Goal: Download file/media

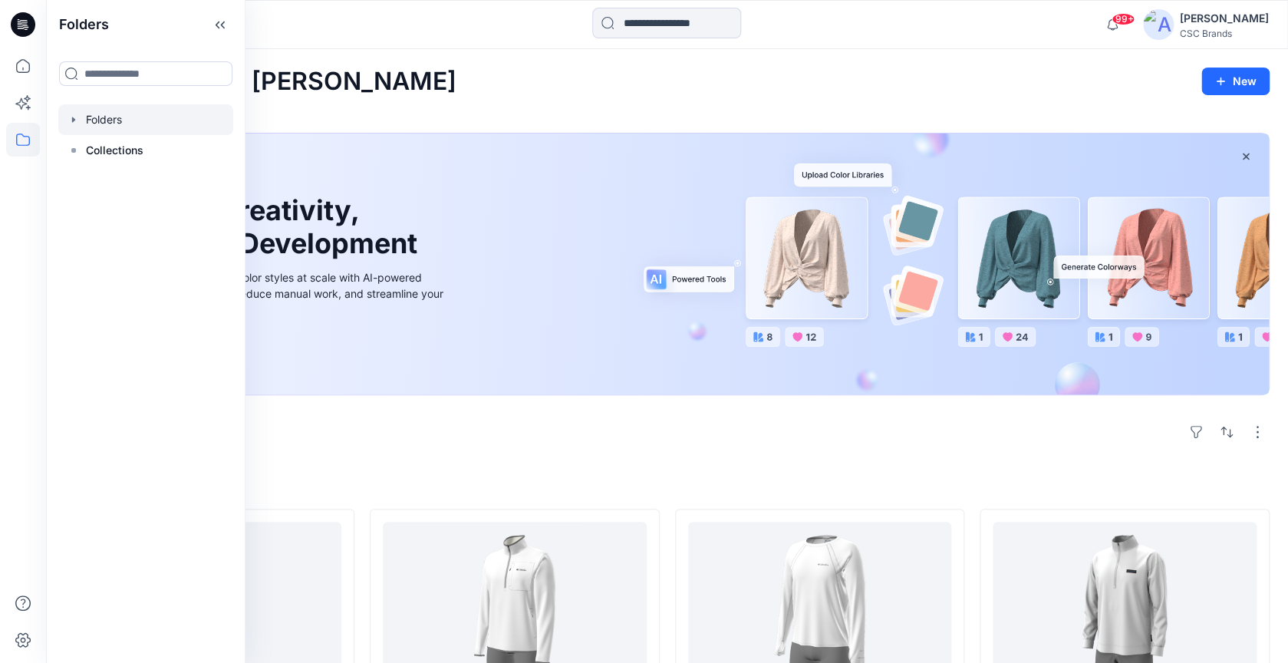
click at [121, 127] on div at bounding box center [145, 119] width 175 height 31
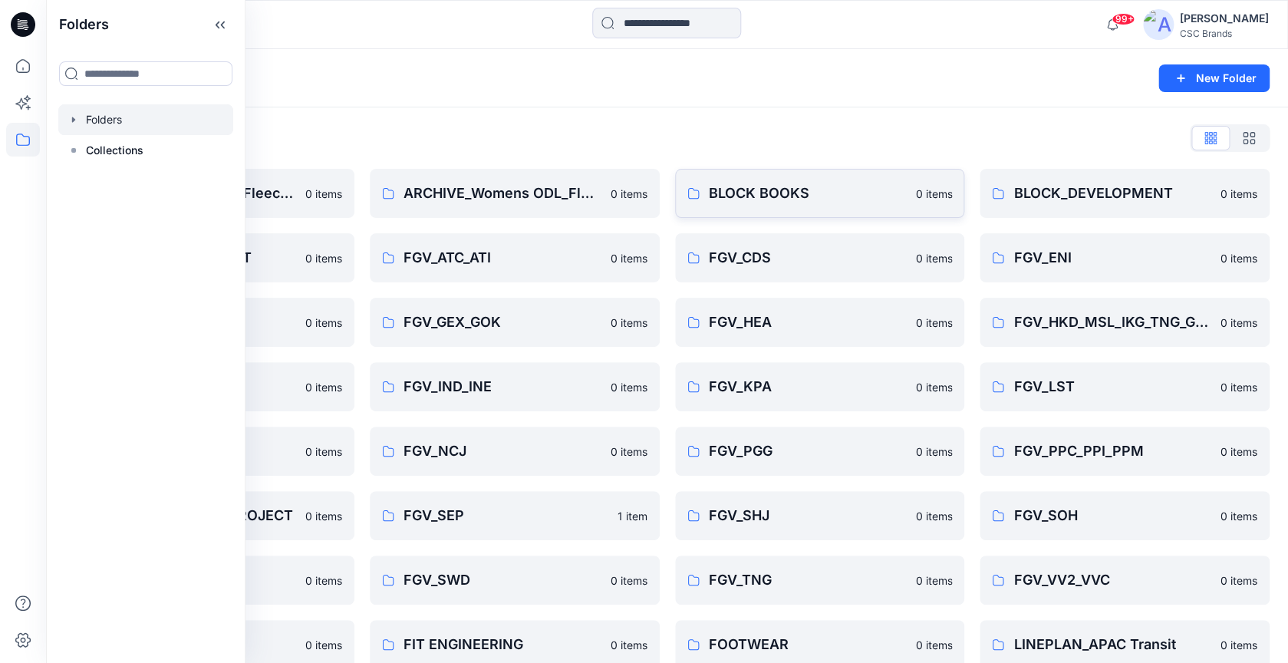
click at [750, 197] on p "BLOCK BOOKS" at bounding box center [808, 193] width 198 height 21
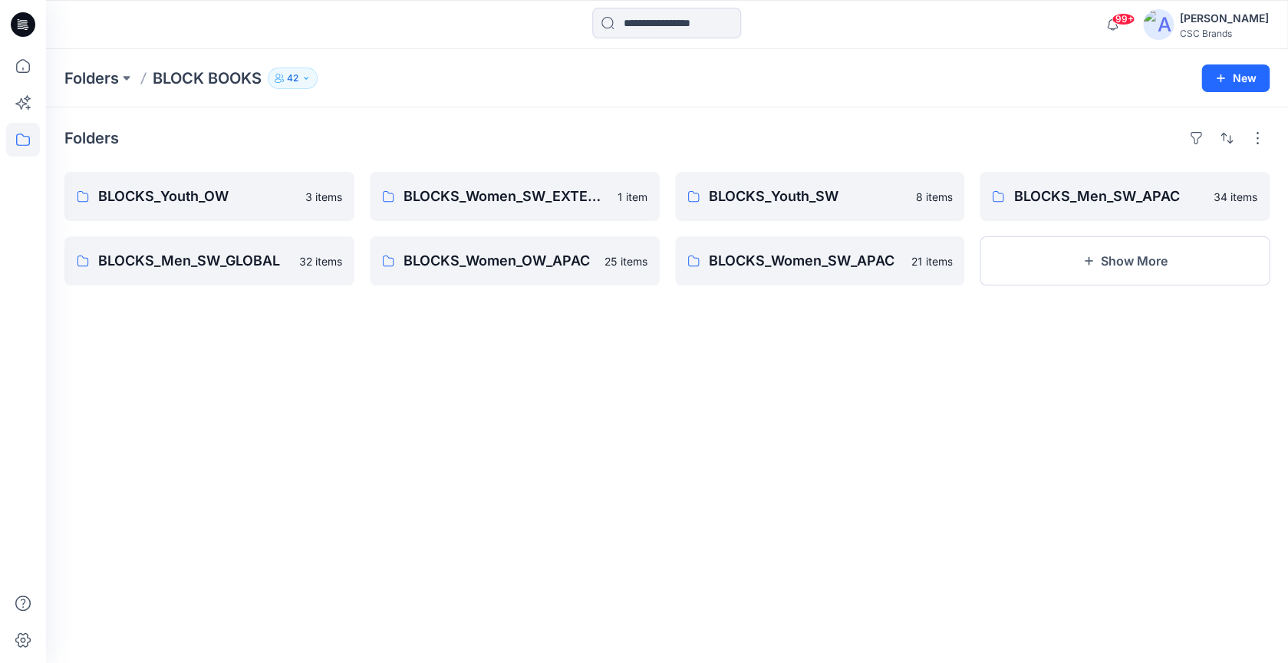
click at [305, 78] on icon "button" at bounding box center [305, 78] width 9 height 9
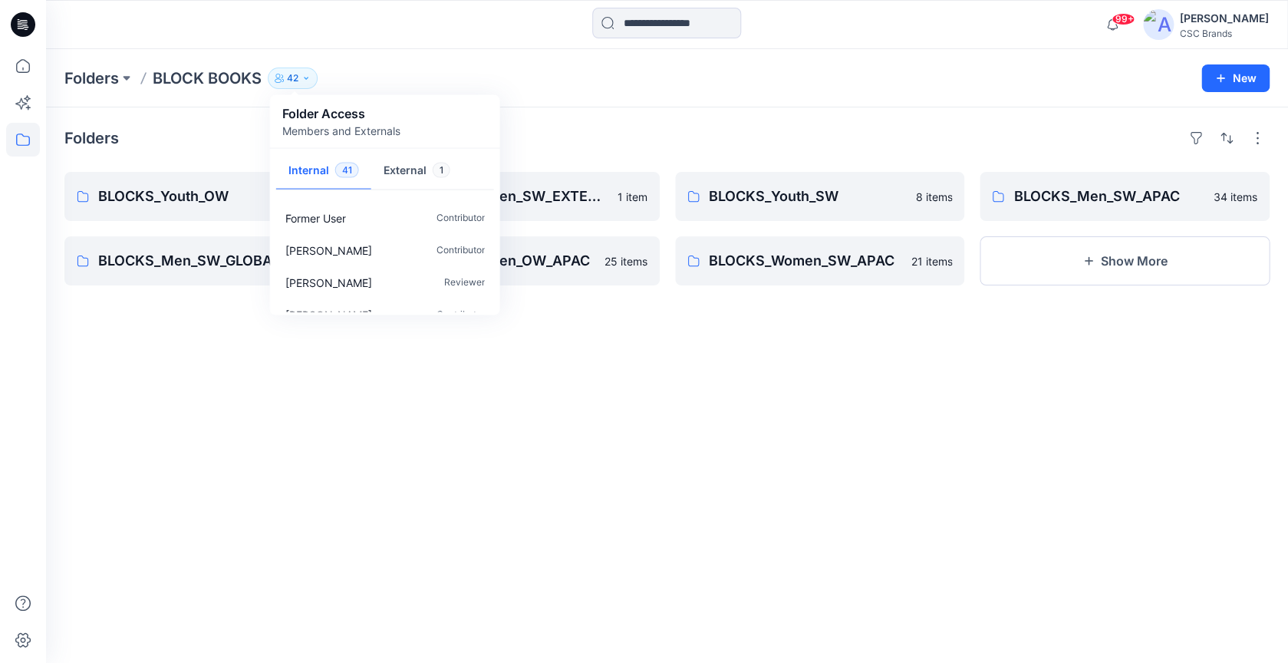
scroll to position [1206, 0]
click at [338, 430] on div "Folders BLOCKS_Youth_OW 3 items BLOCKS_Men_SW_GLOBAL 32 items BLOCKS_Women_SW_E…" at bounding box center [667, 384] width 1242 height 555
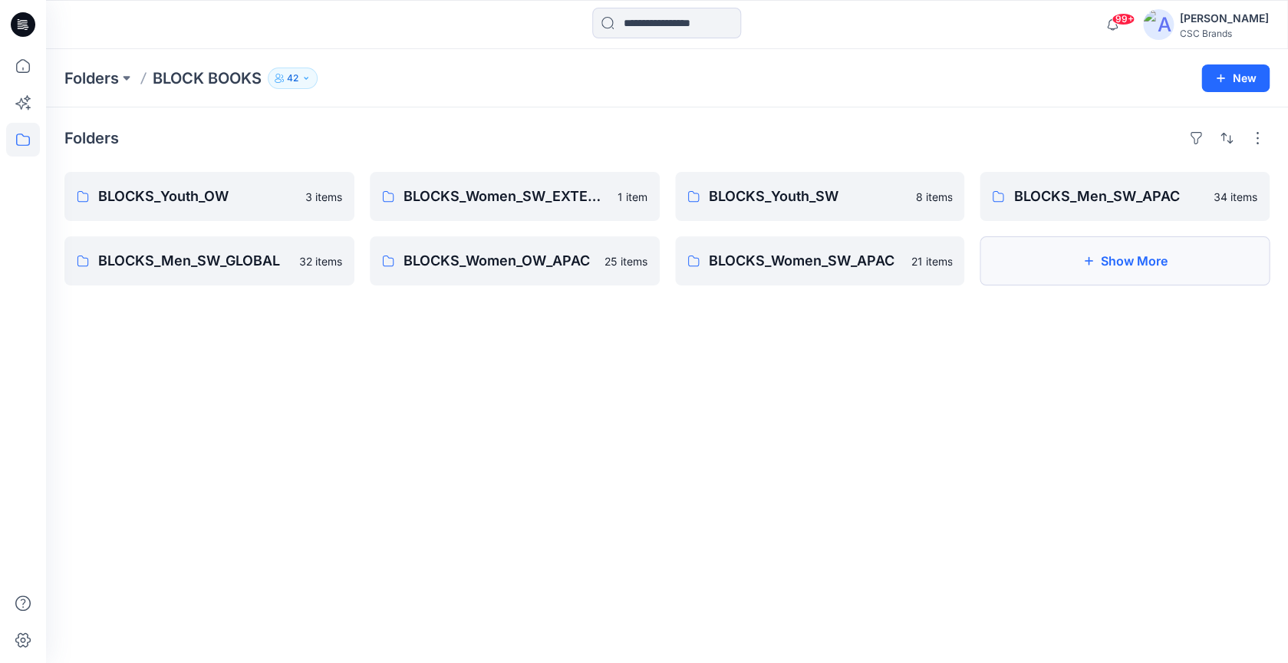
click at [1082, 276] on button "Show More" at bounding box center [1125, 260] width 290 height 49
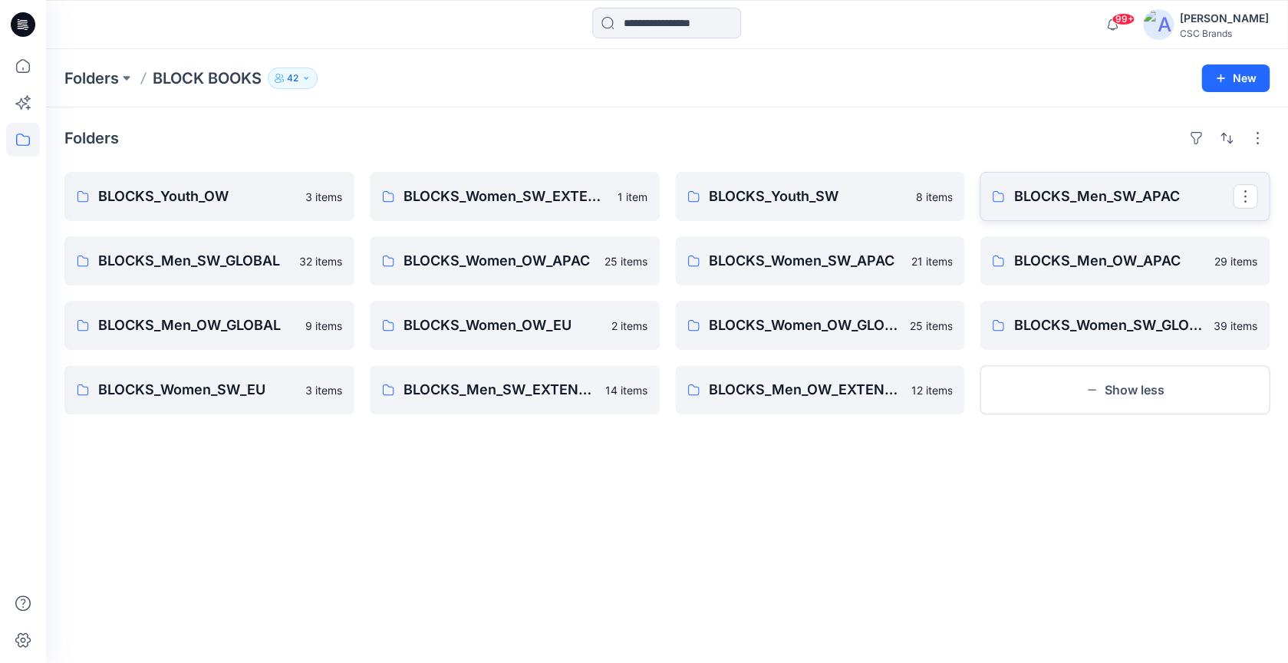
click at [1053, 204] on p "BLOCKS_Men_SW_APAC" at bounding box center [1122, 196] width 219 height 21
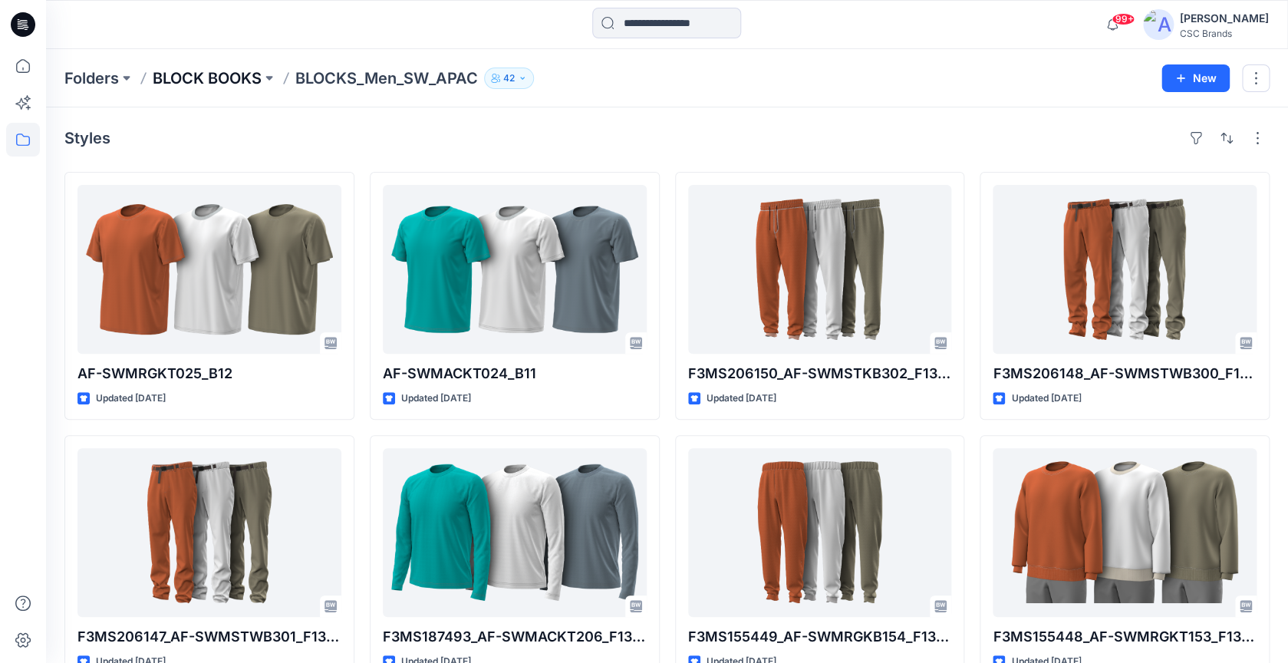
click at [246, 78] on p "BLOCK BOOKS" at bounding box center [207, 78] width 109 height 21
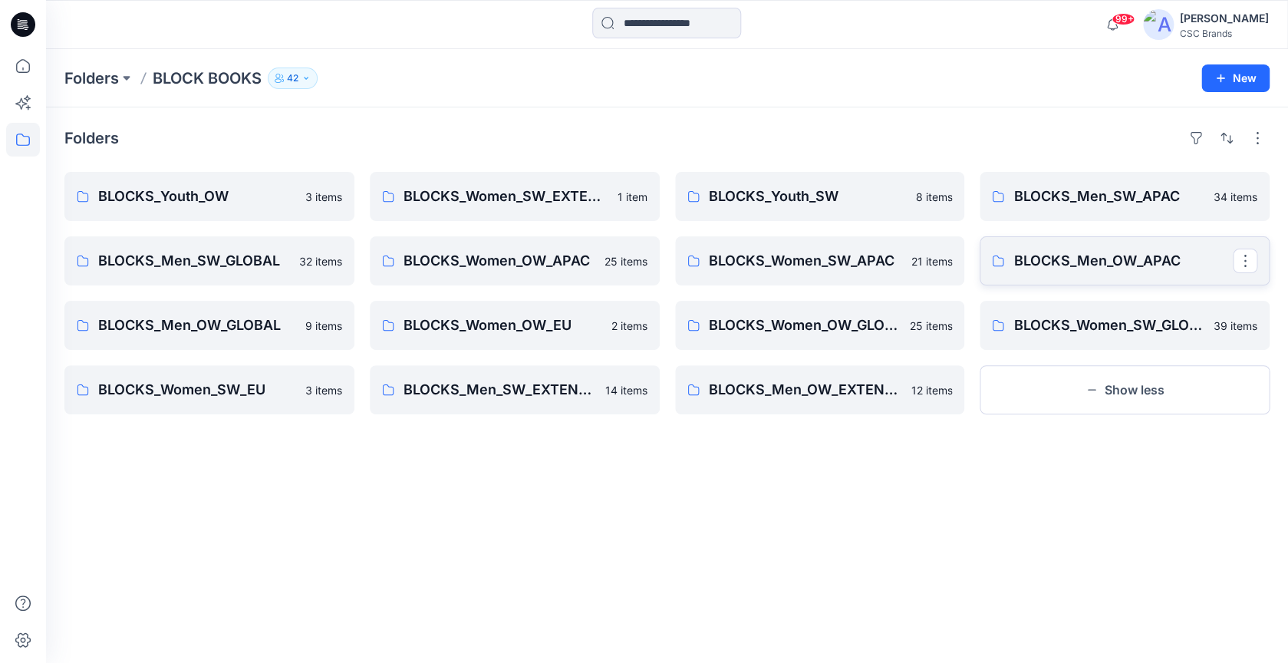
click at [1150, 269] on p "BLOCKS_Men_OW_APAC" at bounding box center [1122, 260] width 219 height 21
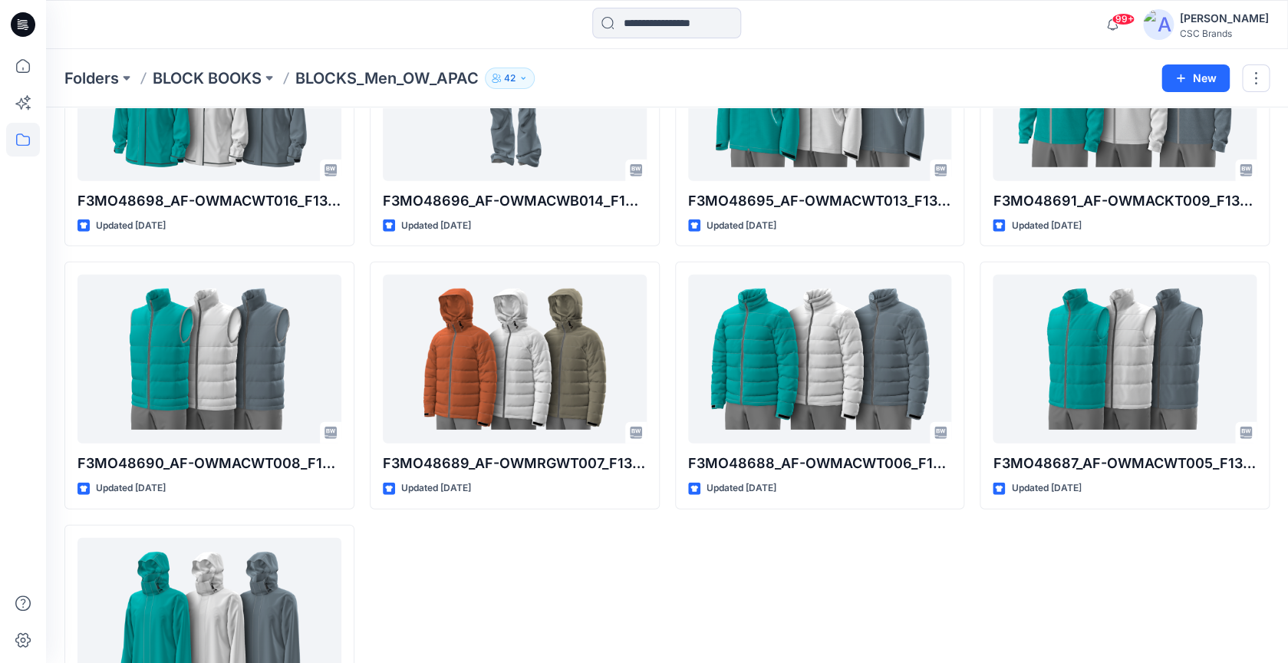
scroll to position [1483, 0]
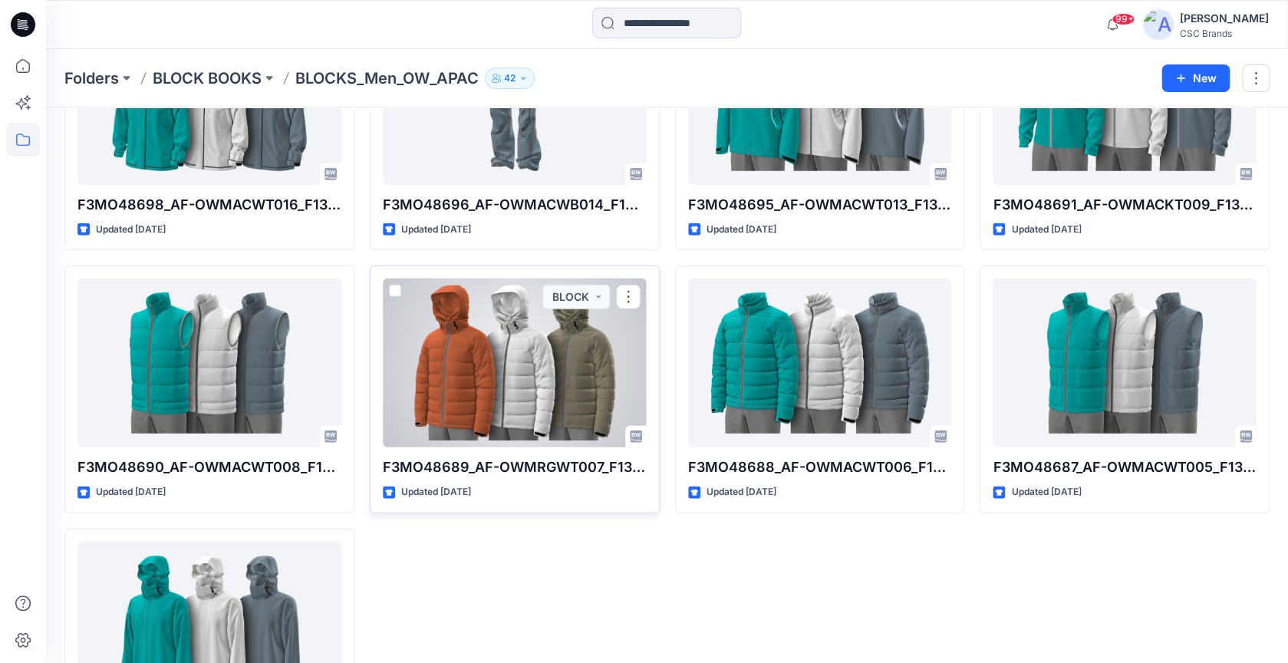
click at [583, 356] on div at bounding box center [515, 362] width 264 height 169
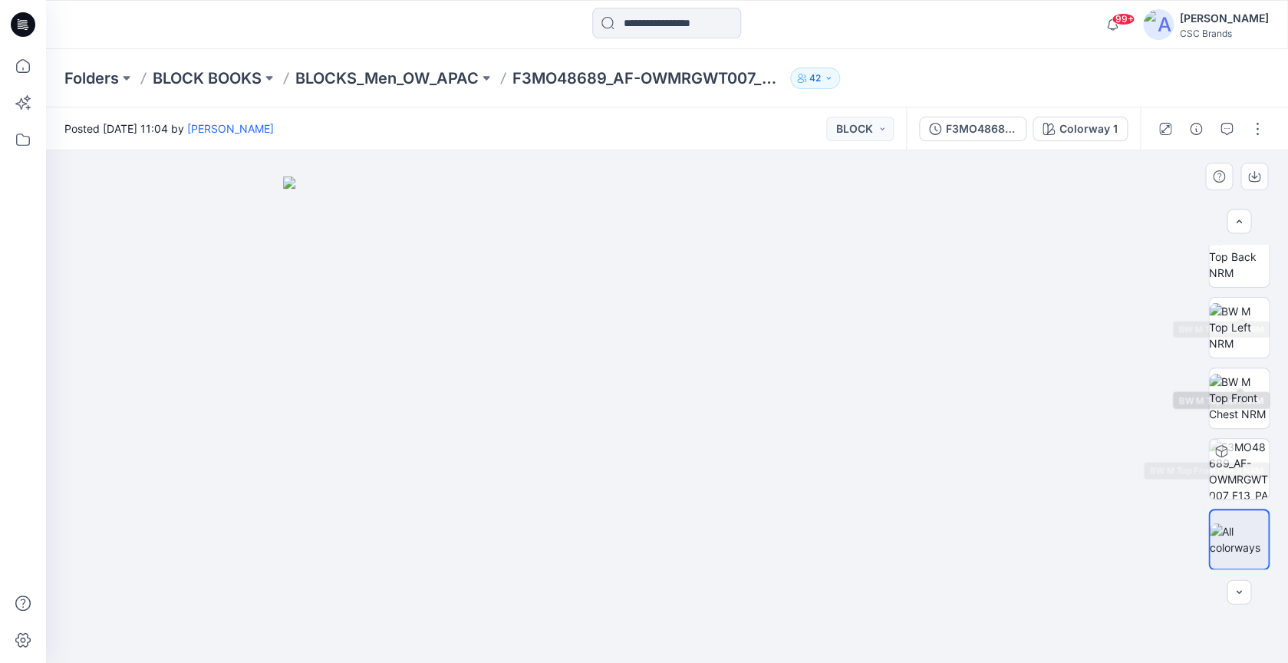
scroll to position [372, 0]
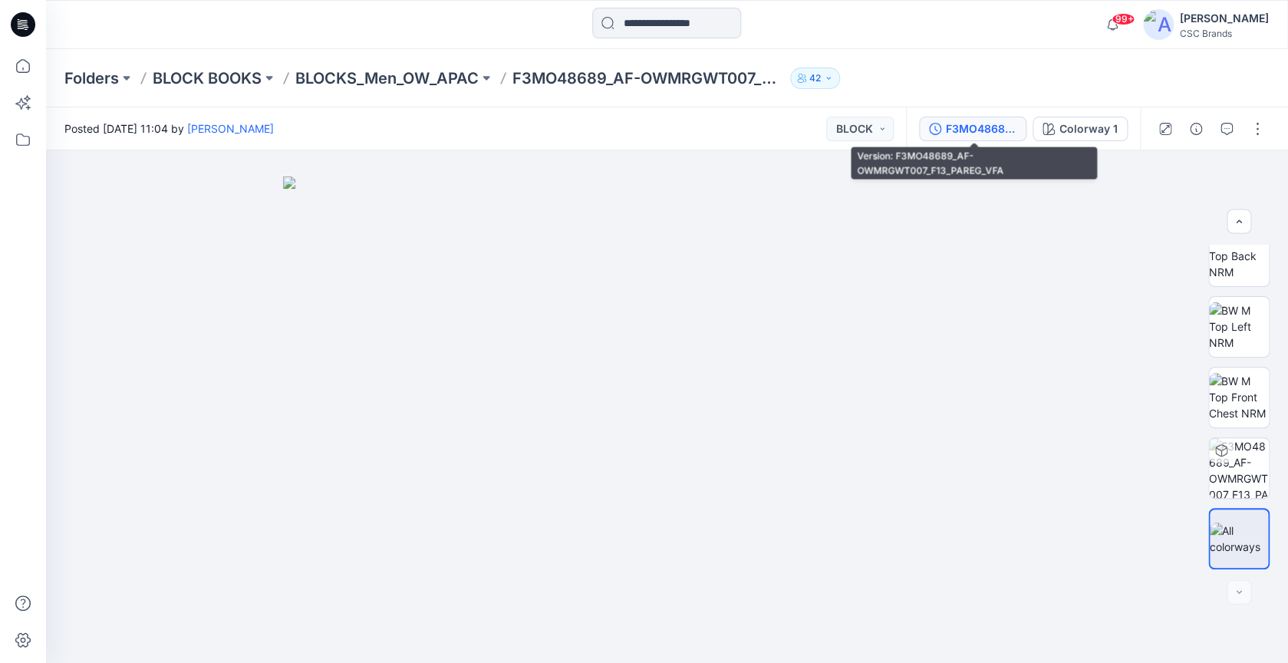
click at [1000, 131] on div "F3MO48689_AF-OWMRGWT007_F13_PAREG_VFA" at bounding box center [981, 128] width 71 height 17
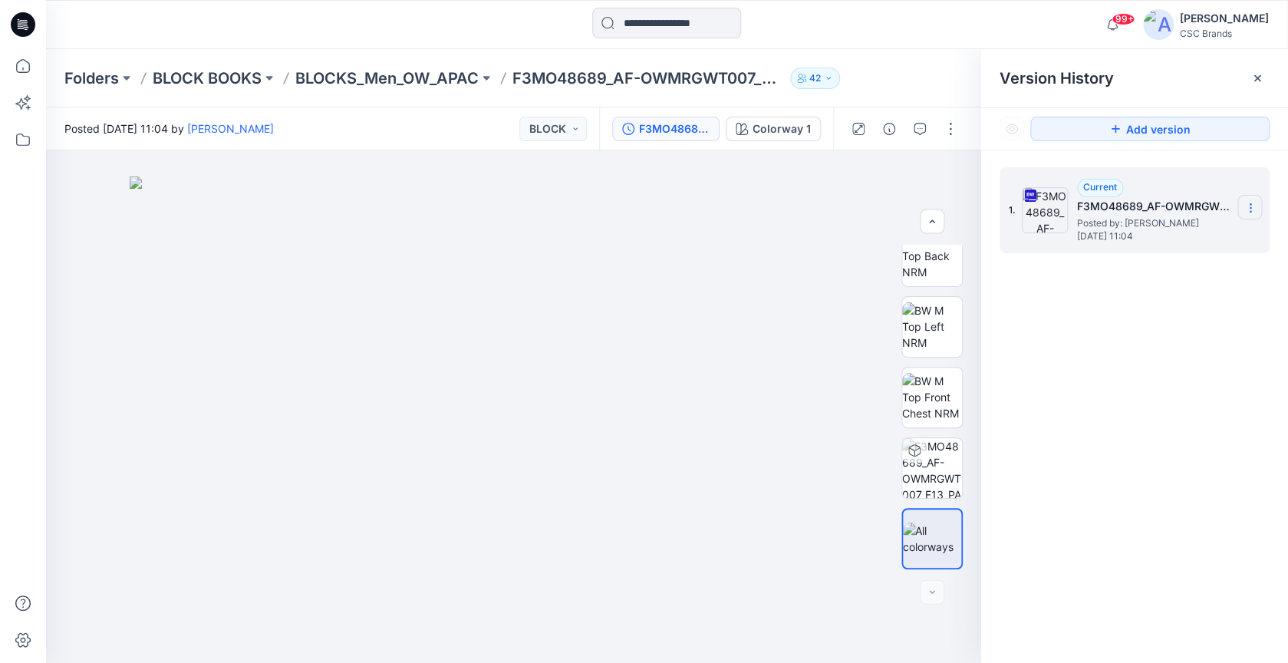
click at [1256, 210] on icon at bounding box center [1250, 208] width 12 height 12
click at [1221, 244] on span "Download Source BW File" at bounding box center [1173, 238] width 128 height 18
